Goal: Check status: Check status

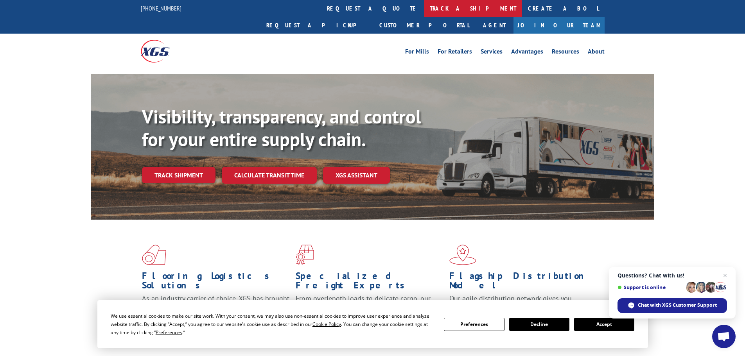
click at [424, 9] on link "track a shipment" at bounding box center [473, 8] width 98 height 17
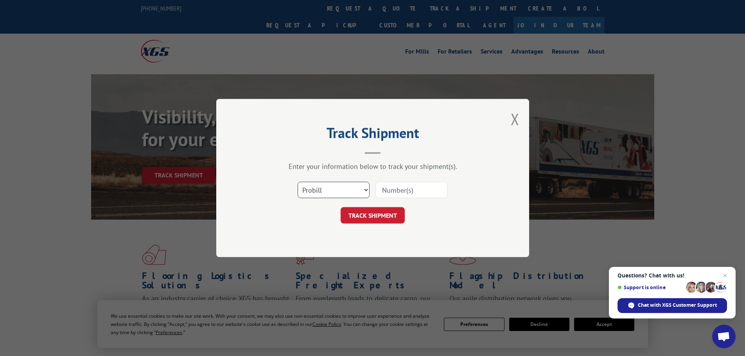
click at [326, 189] on select "Select category... Probill BOL PO" at bounding box center [334, 190] width 72 height 16
select select "bol"
click at [298, 182] on select "Select category... Probill BOL PO" at bounding box center [334, 190] width 72 height 16
click at [384, 192] on input at bounding box center [411, 190] width 72 height 16
paste input "5641666"
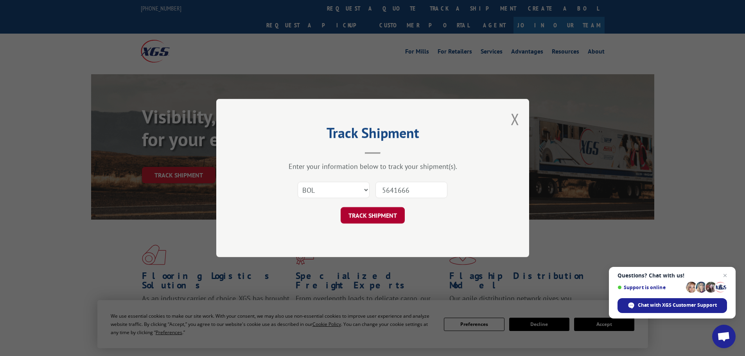
type input "5641666"
click at [365, 216] on button "TRACK SHIPMENT" at bounding box center [373, 215] width 64 height 16
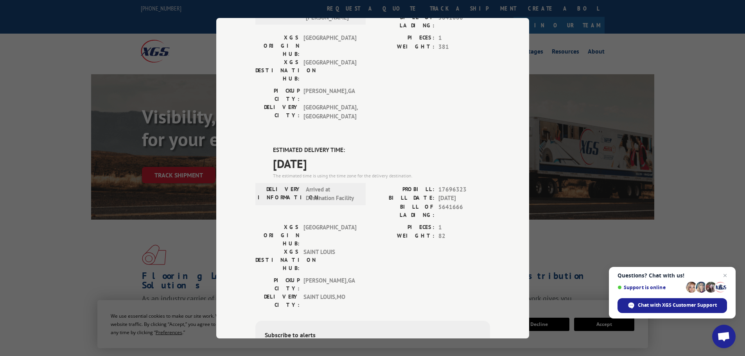
scroll to position [117, 0]
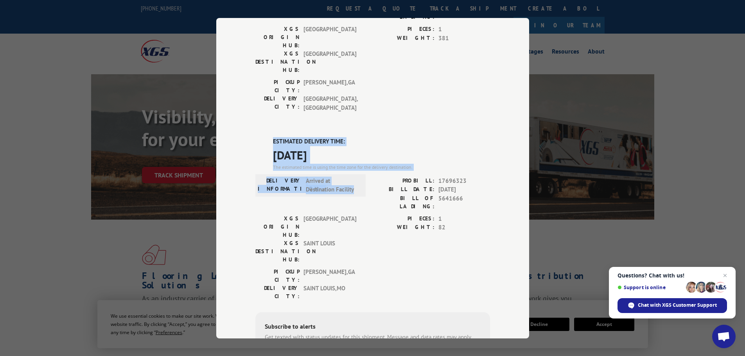
drag, startPoint x: 354, startPoint y: 144, endPoint x: 271, endPoint y: 100, distance: 94.4
click at [271, 137] on div "ESTIMATED DELIVERY TIME: [DATE] The estimated time is using the time zone for t…" at bounding box center [372, 277] width 235 height 281
copy div "ESTIMATED DELIVERY TIME: [DATE] The estimated time is using the time zone for t…"
